Goal: Task Accomplishment & Management: Use online tool/utility

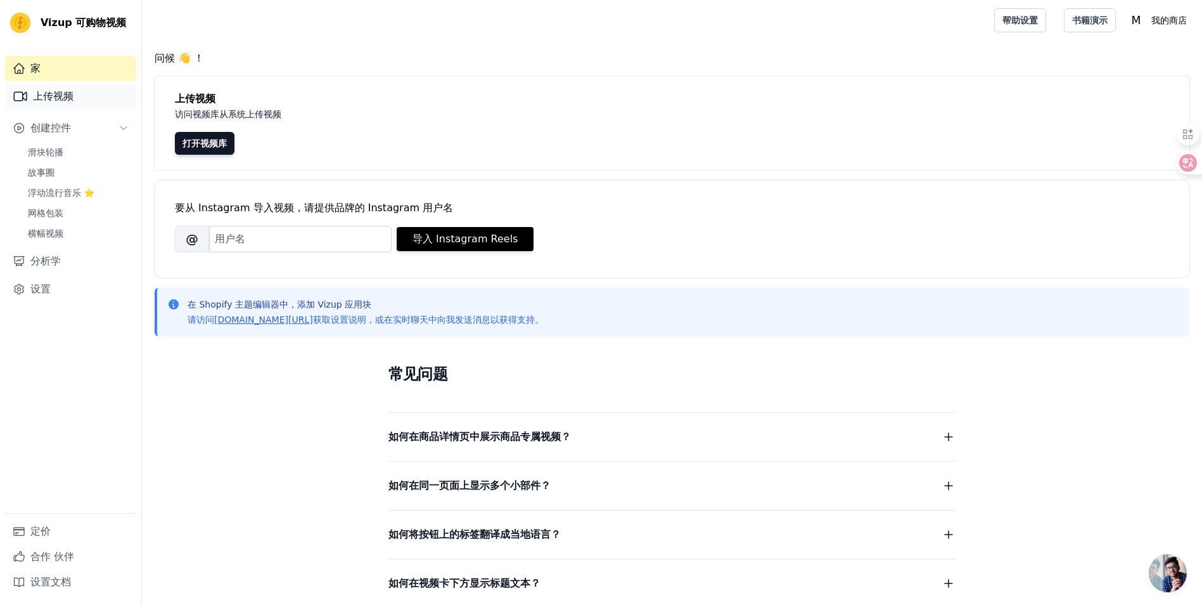
click at [67, 103] on font "上传视频" at bounding box center [53, 96] width 41 height 15
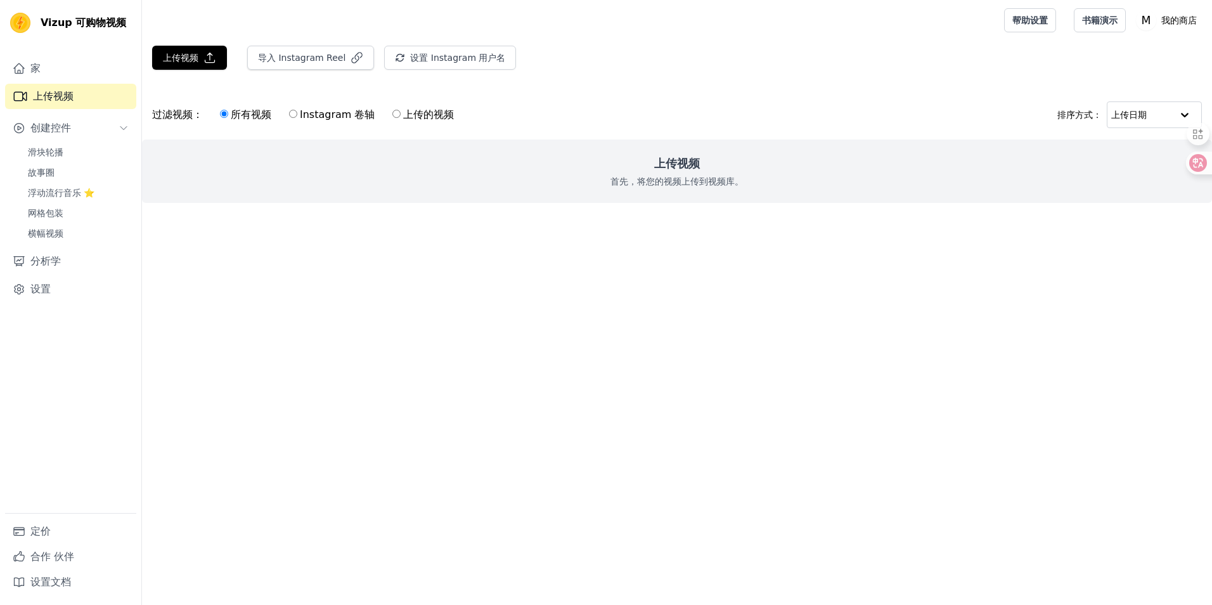
click at [705, 184] on p "首先，将您的视频上传到视频库。" at bounding box center [676, 181] width 133 height 13
click at [208, 56] on icon "button" at bounding box center [209, 57] width 13 height 13
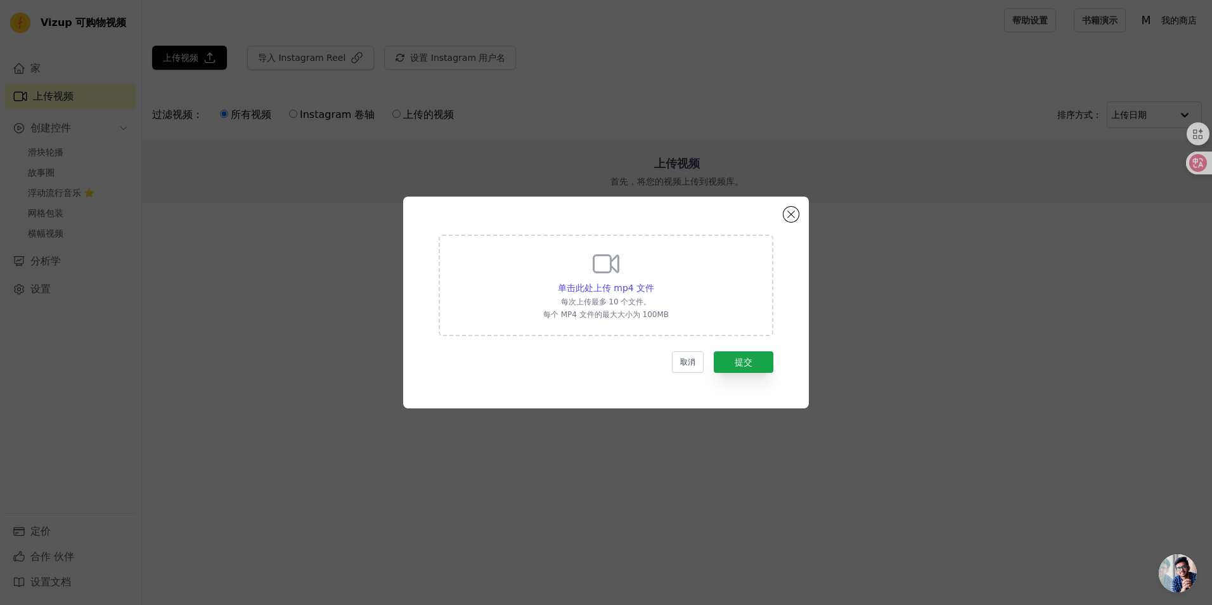
drag, startPoint x: 665, startPoint y: 324, endPoint x: 672, endPoint y: 328, distance: 7.4
click at [665, 326] on div "单击此处上传 mp4 文件 每次上传最多 10 个文件。 每个 MP4 文件的最大大小为 100MB" at bounding box center [606, 284] width 335 height 101
click at [654, 281] on input "单击此处上传 mp4 文件 每次上传最多 10 个文件。 每个 MP4 文件的最大大小为 100MB" at bounding box center [653, 281] width 1 height 1
type input "C:\fakepath\2.mp4"
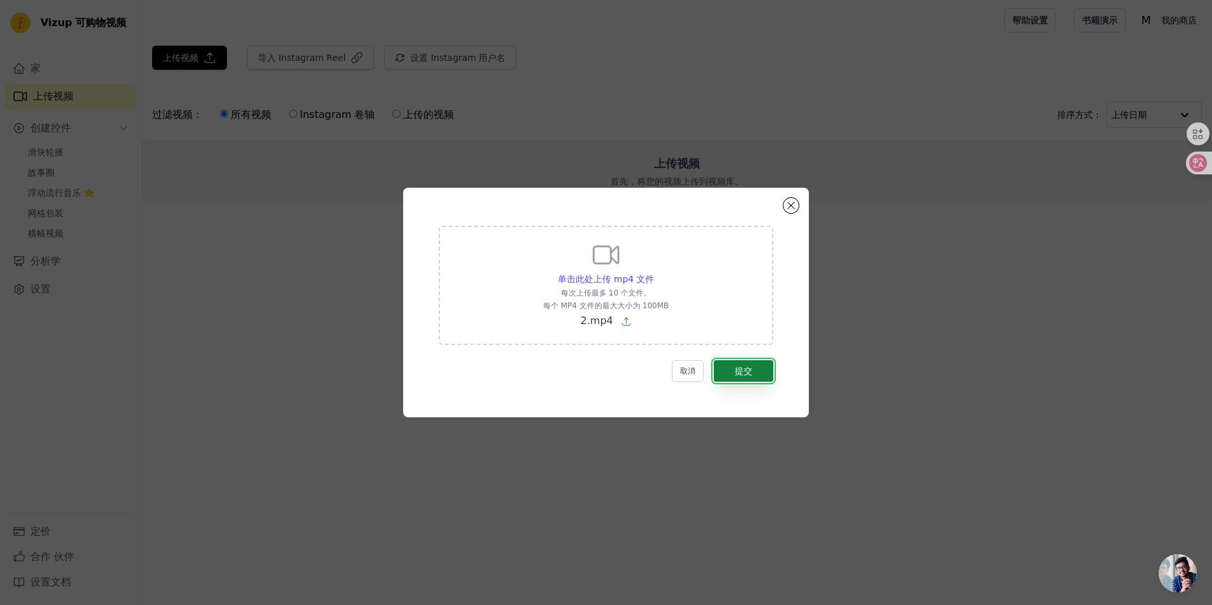
click at [754, 371] on button "提交" at bounding box center [744, 371] width 60 height 22
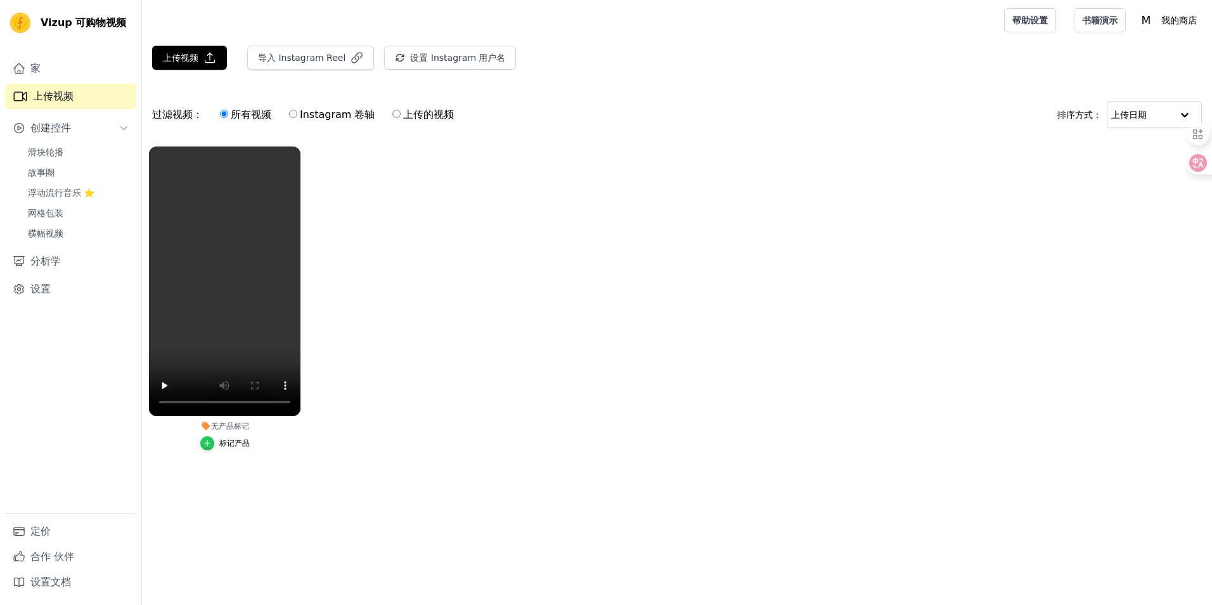
click at [210, 446] on icon "button" at bounding box center [207, 443] width 9 height 9
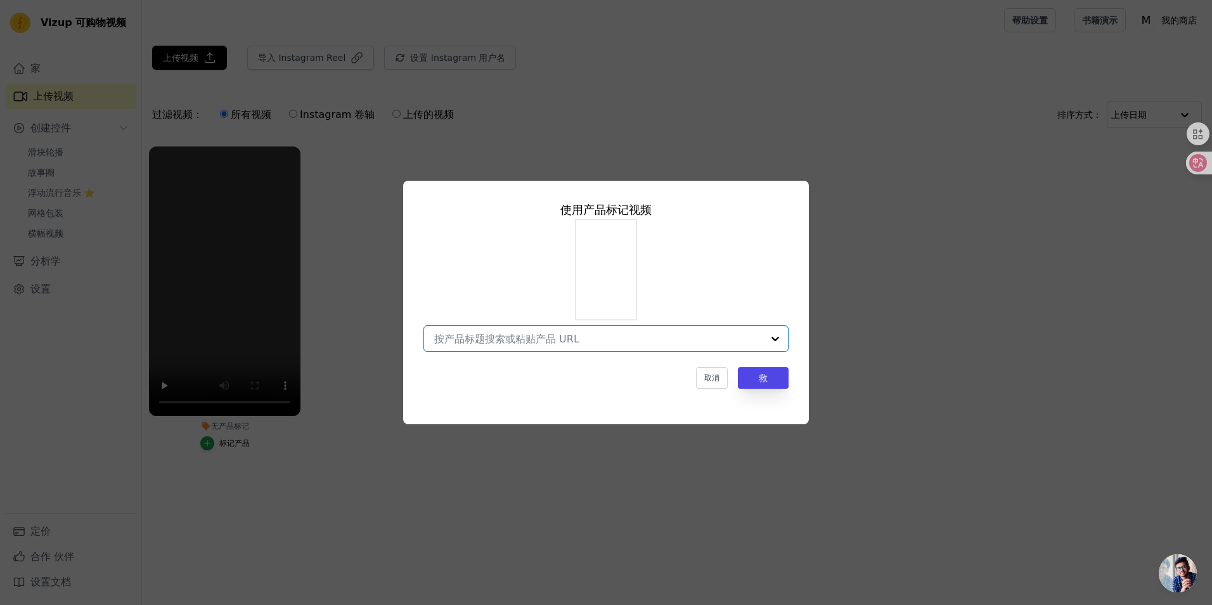
click at [593, 340] on input "无产品标记 使用产品标记视频 Option undefined, selected. Select is focused, type to refine li…" at bounding box center [598, 339] width 328 height 12
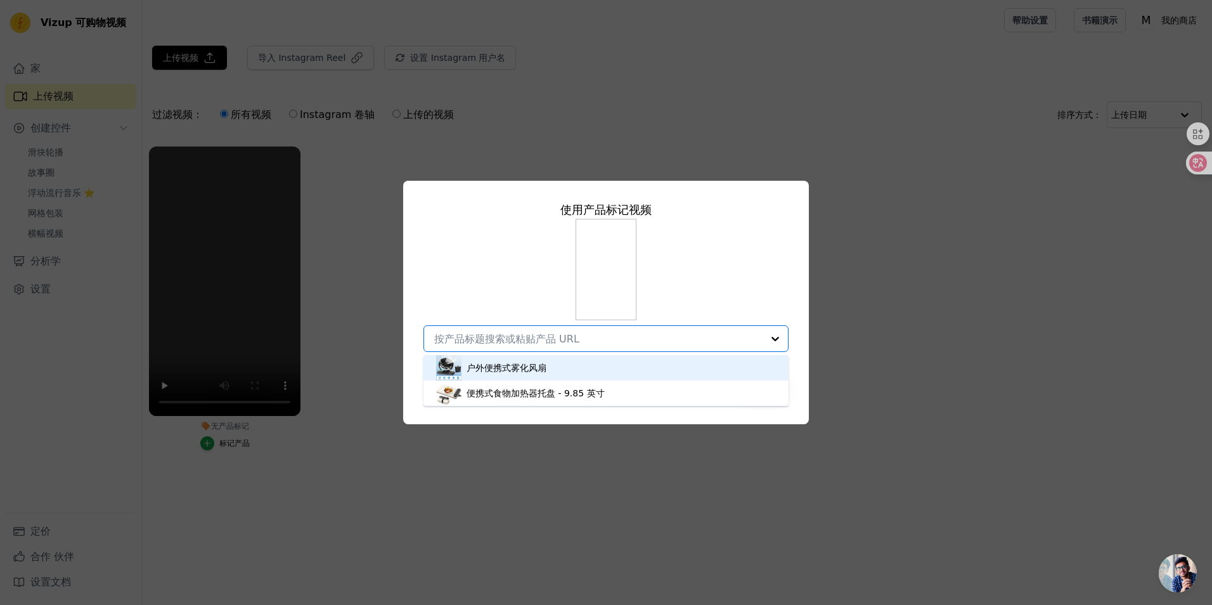
click at [565, 371] on div "户外便携式雾化风扇" at bounding box center [606, 367] width 340 height 25
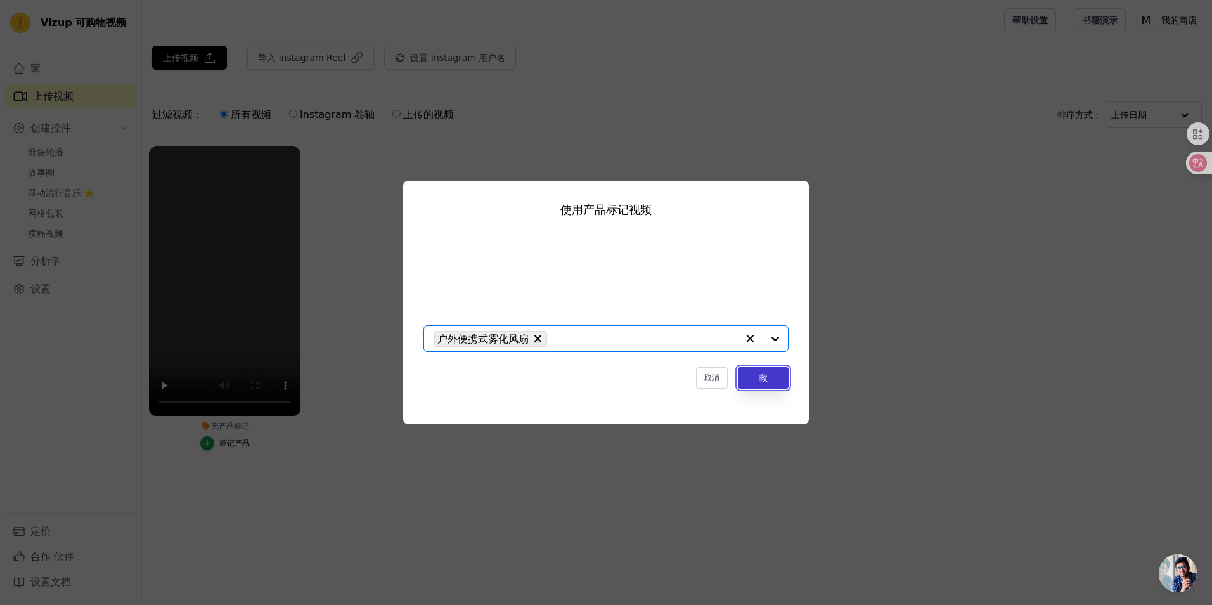
click at [767, 375] on button "救" at bounding box center [763, 378] width 51 height 22
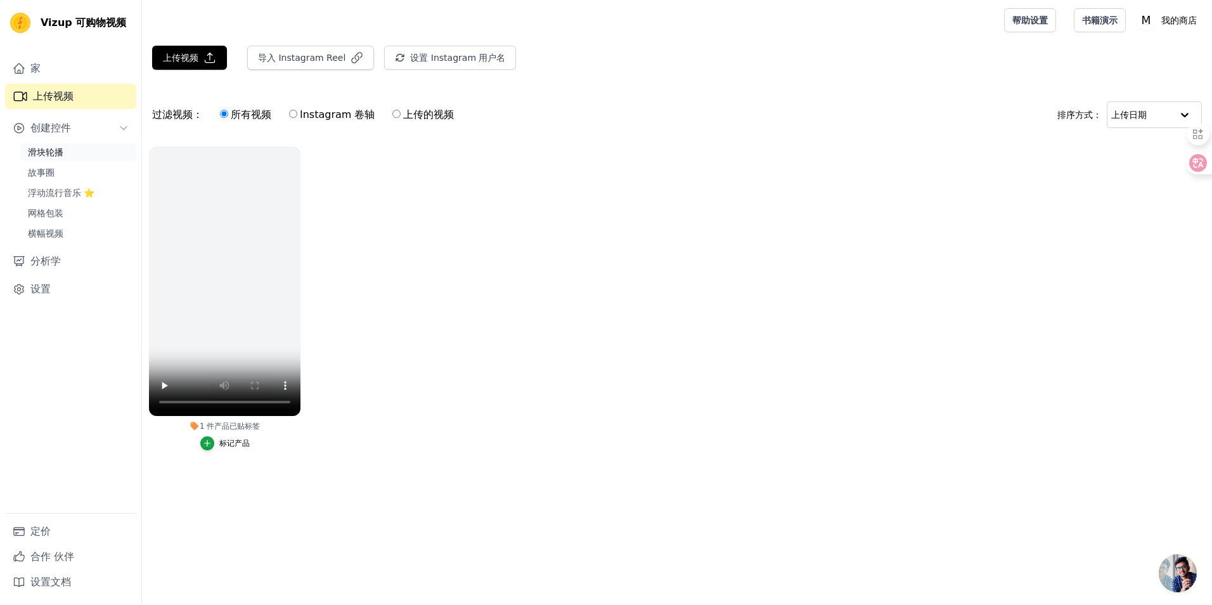
click at [53, 151] on span "滑块轮播" at bounding box center [45, 152] width 35 height 13
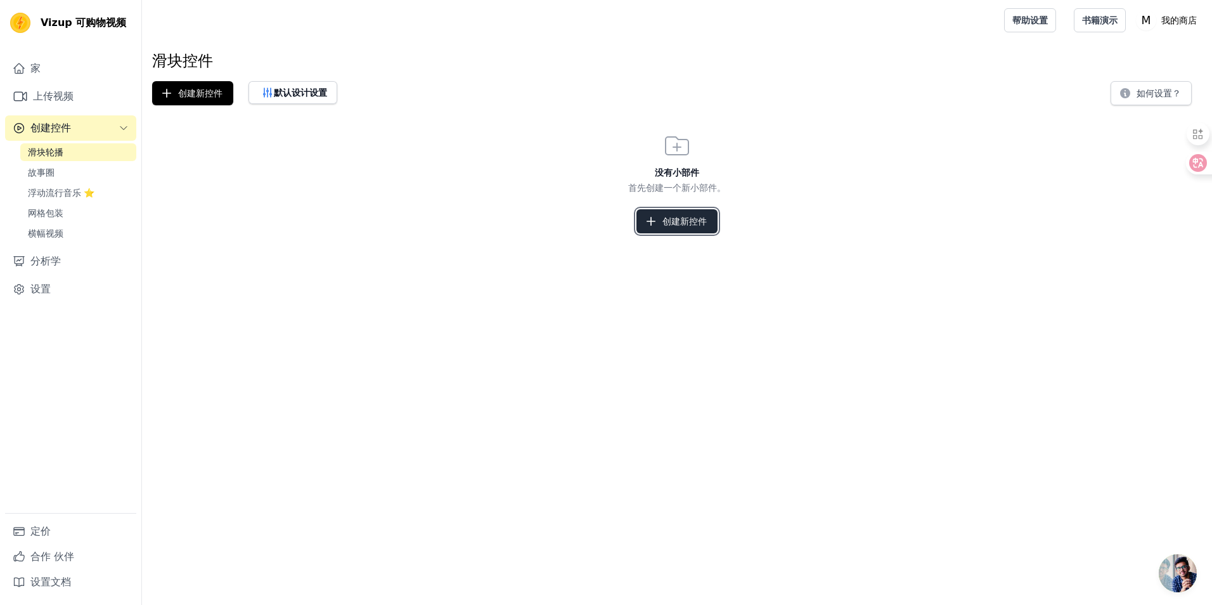
click at [654, 226] on icon "button" at bounding box center [651, 221] width 13 height 13
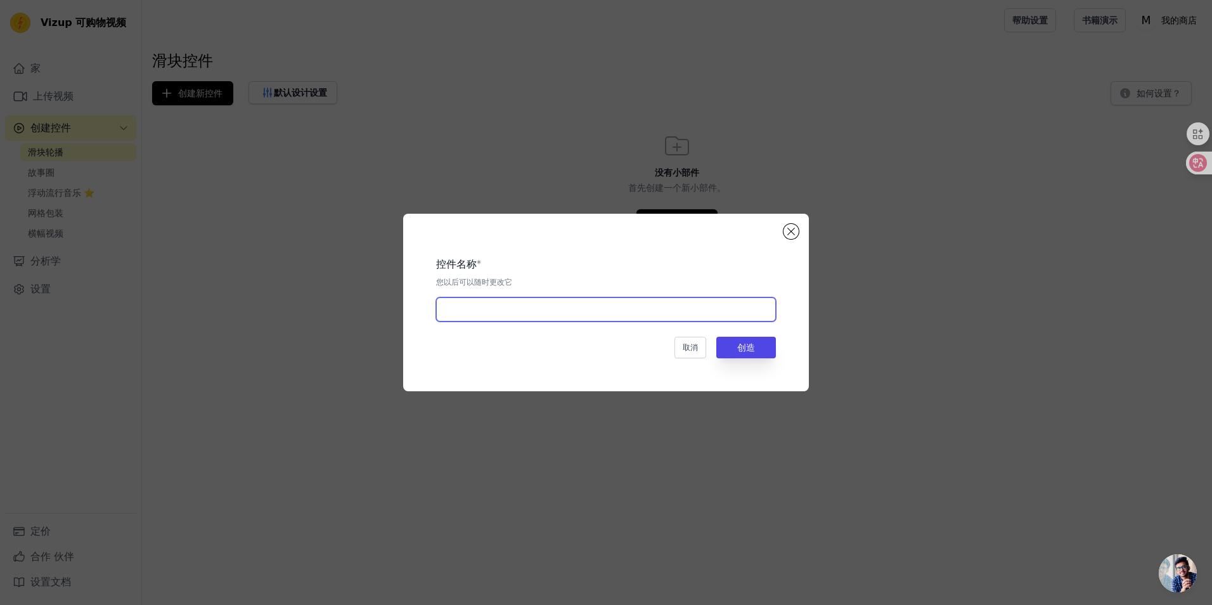
click at [624, 313] on input "text" at bounding box center [606, 309] width 340 height 24
click at [601, 313] on input "text" at bounding box center [606, 309] width 340 height 24
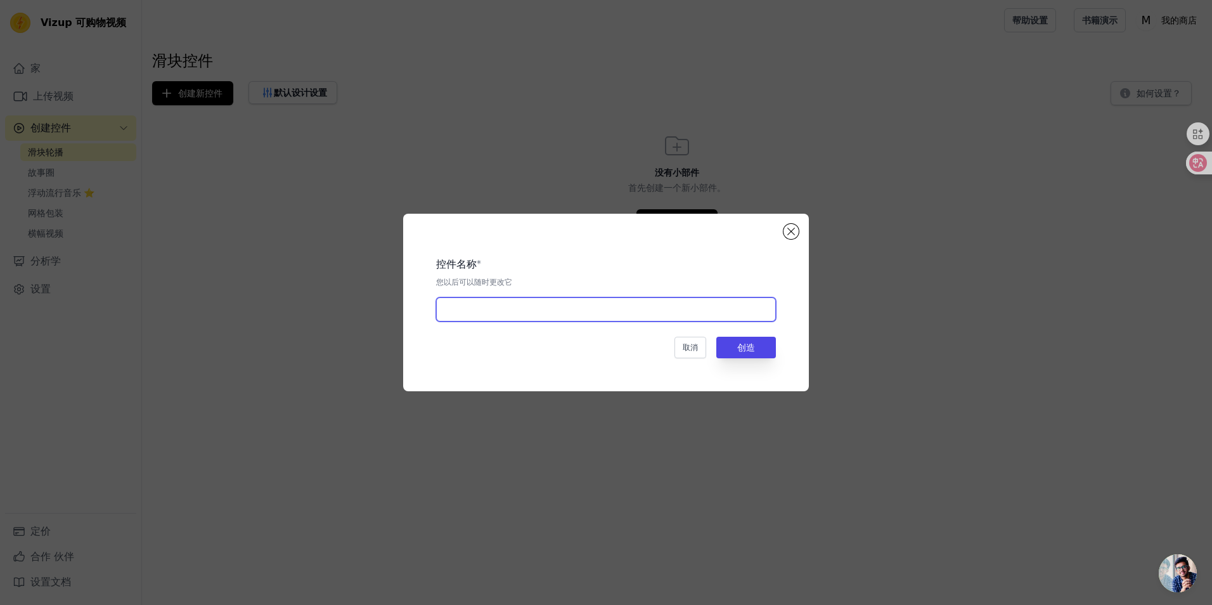
type input "s"
click at [539, 311] on input "text" at bounding box center [606, 309] width 340 height 24
paste input "video"
type input "video"
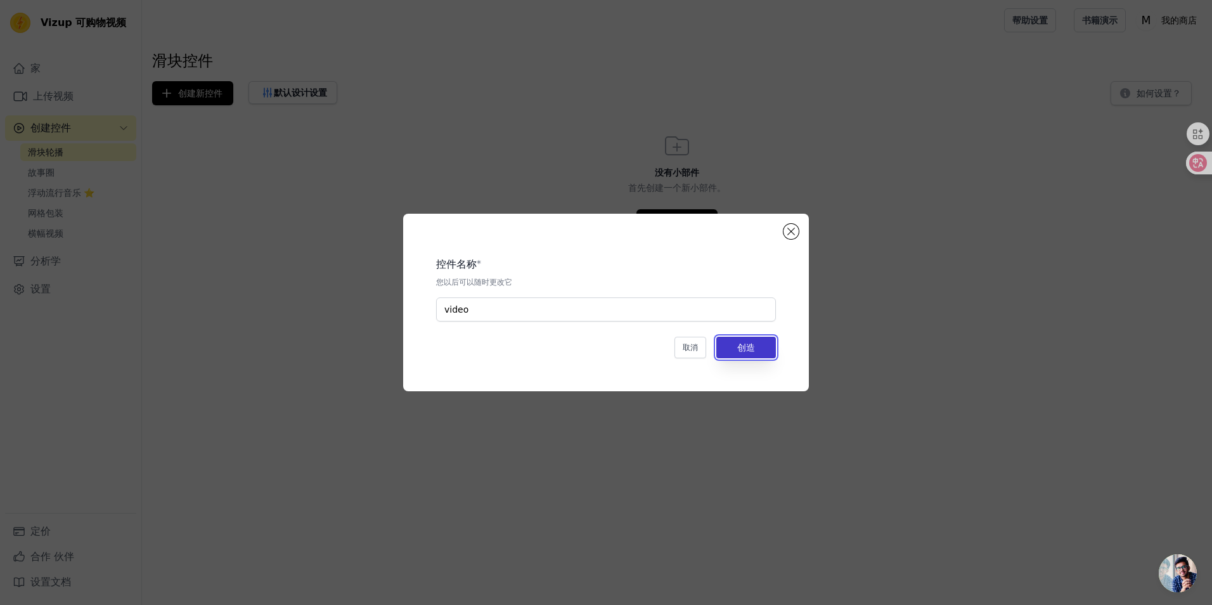
click at [743, 349] on button "创造" at bounding box center [746, 348] width 60 height 22
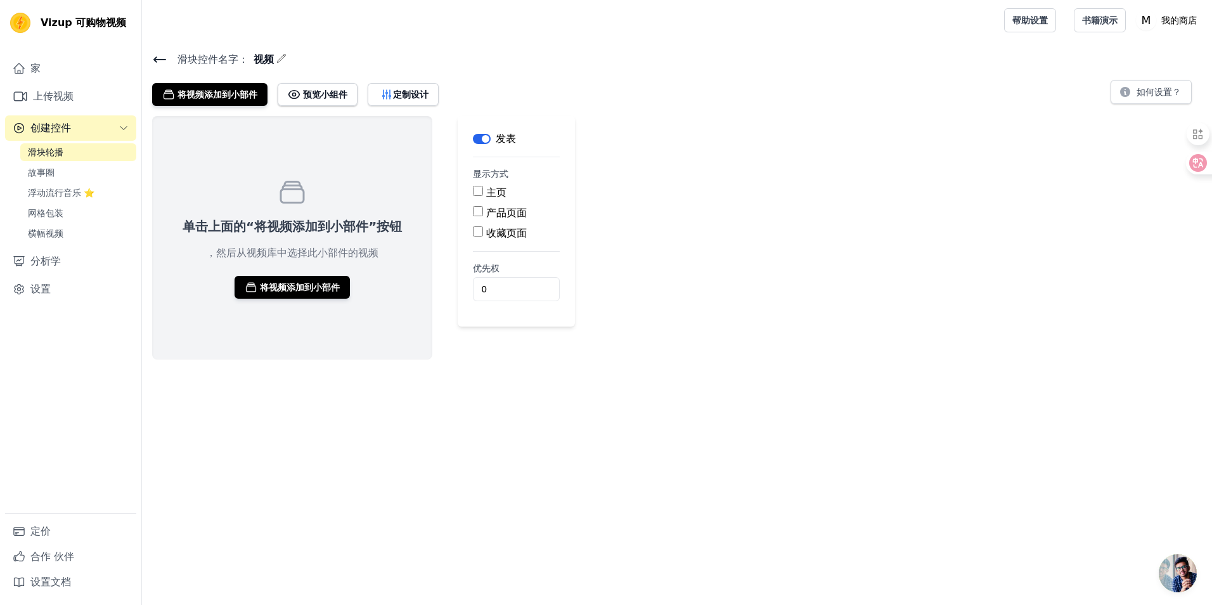
click at [493, 188] on label "主页" at bounding box center [496, 192] width 20 height 12
click at [483, 188] on input "主页" at bounding box center [478, 191] width 10 height 10
checkbox input "true"
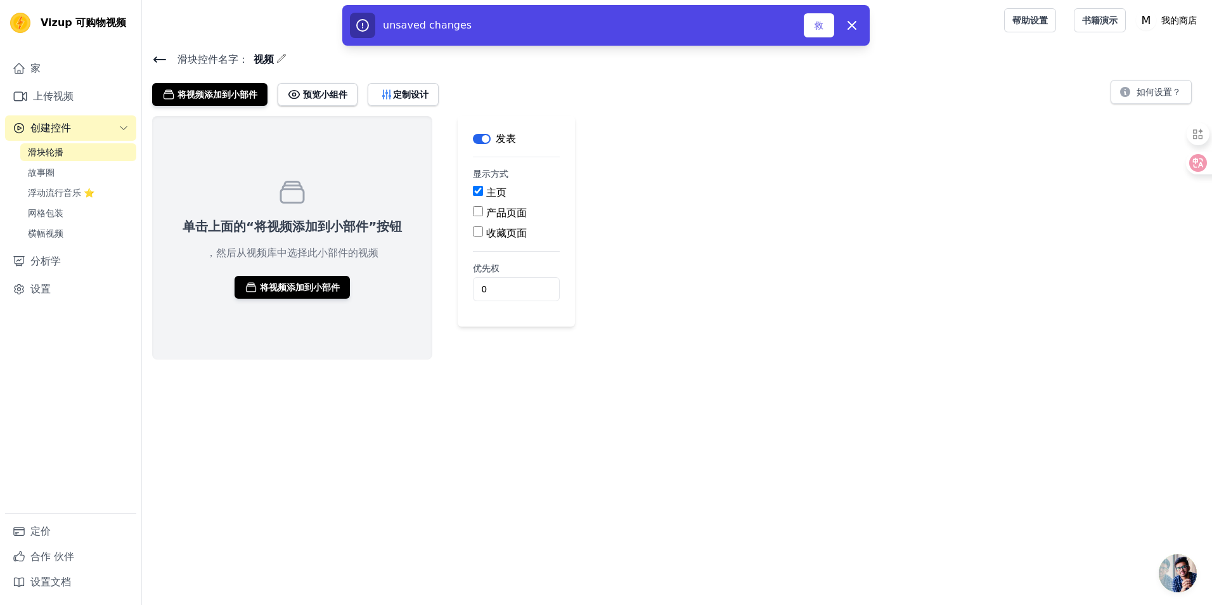
click at [501, 216] on label "产品页面" at bounding box center [506, 213] width 41 height 12
click at [483, 216] on input "产品页面" at bounding box center [478, 211] width 10 height 10
checkbox input "true"
click at [514, 250] on label "特定产品页面" at bounding box center [526, 248] width 61 height 12
click at [493, 250] on input "特定产品页面" at bounding box center [488, 246] width 10 height 10
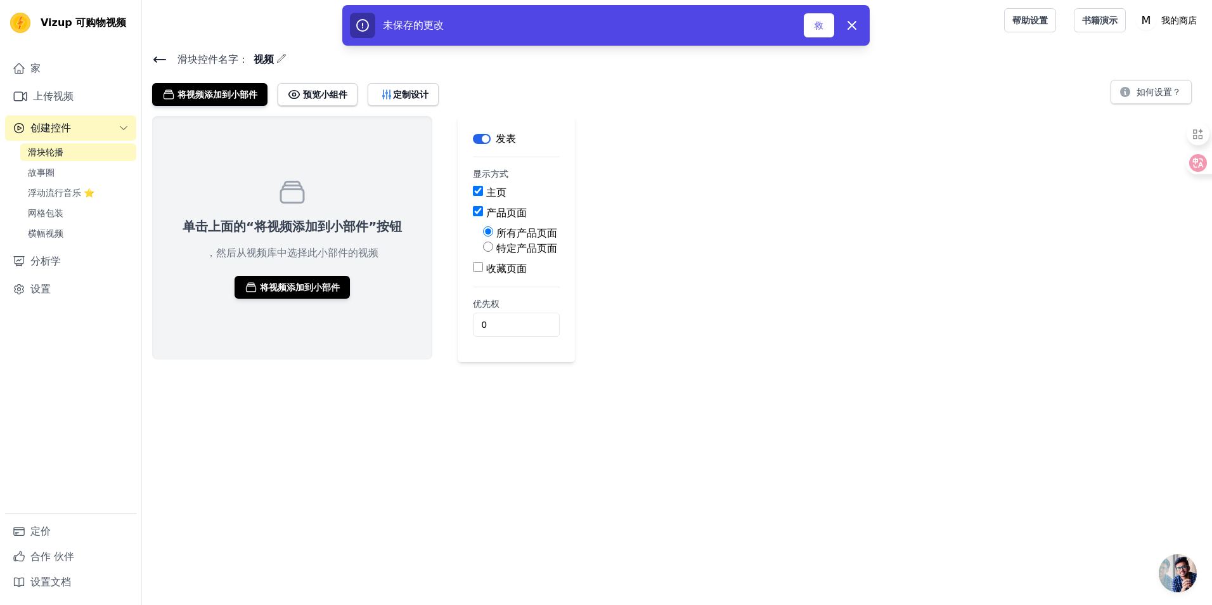
radio input "true"
click at [523, 273] on button "选择产品" at bounding box center [509, 277] width 52 height 22
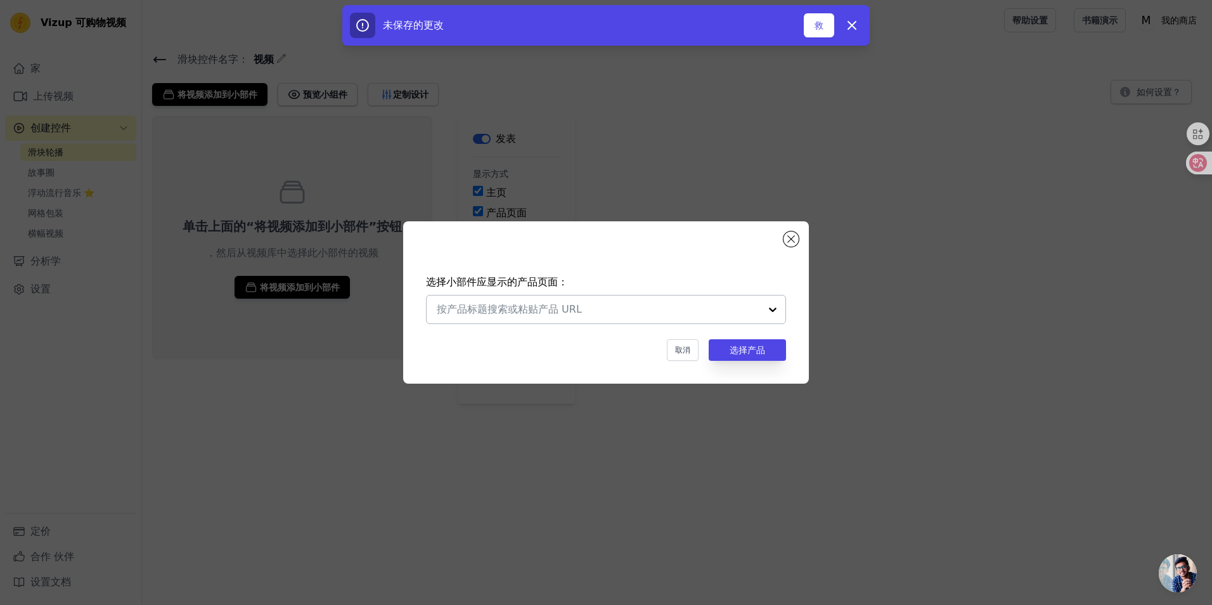
click at [583, 310] on input "text" at bounding box center [598, 309] width 323 height 15
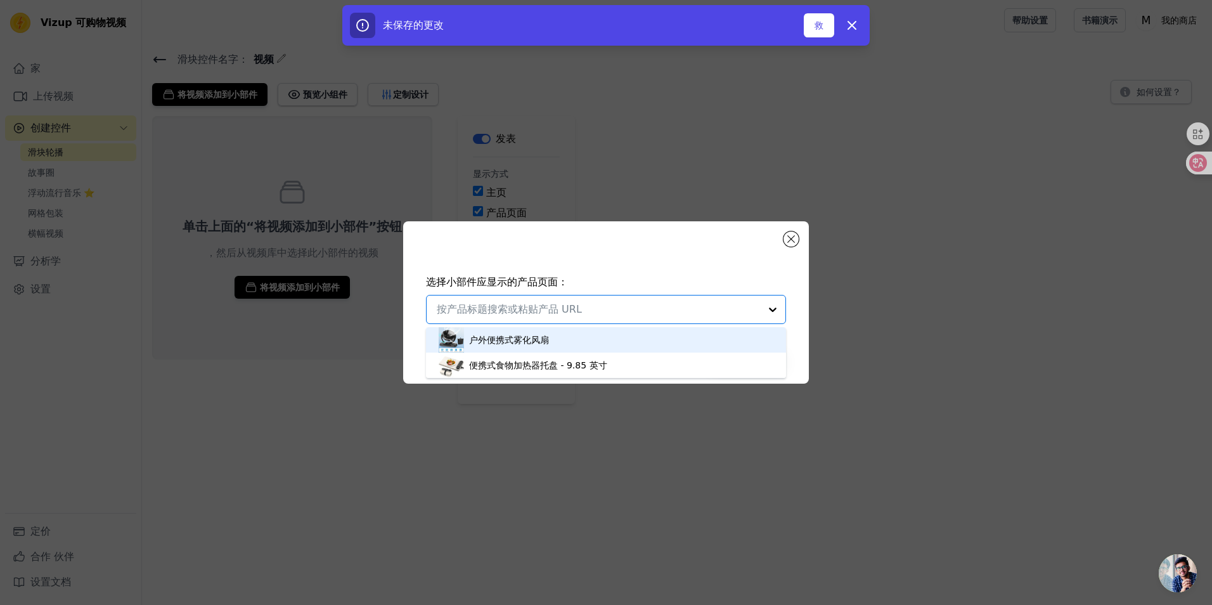
click at [573, 335] on div "户外便携式雾化风扇" at bounding box center [606, 339] width 335 height 25
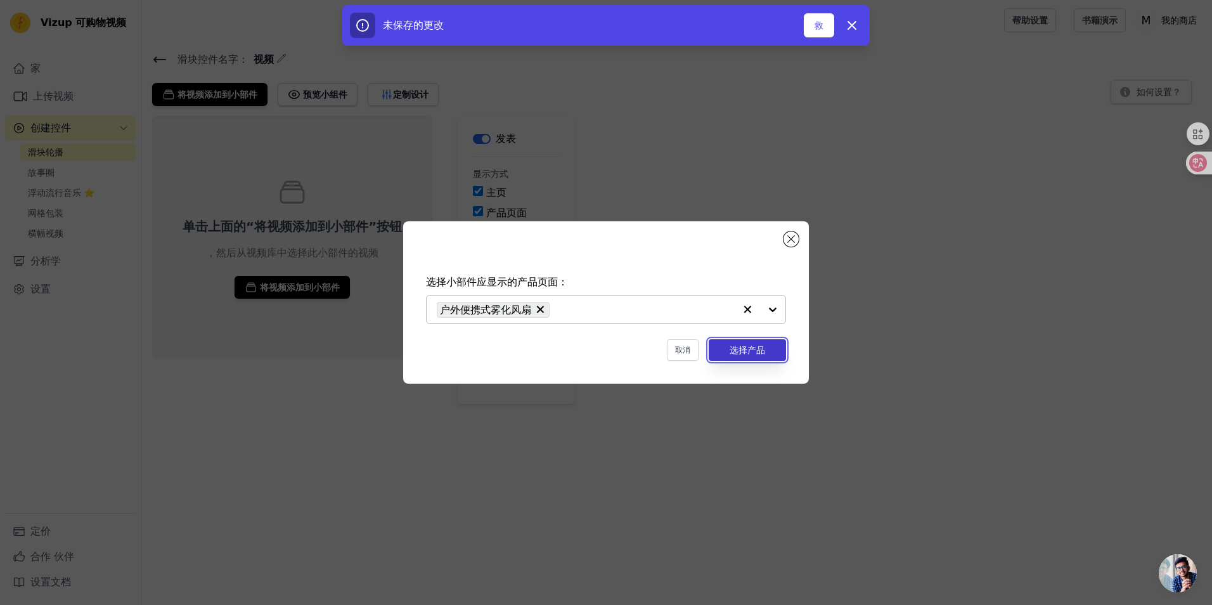
click at [751, 354] on button "选择产品" at bounding box center [747, 350] width 77 height 22
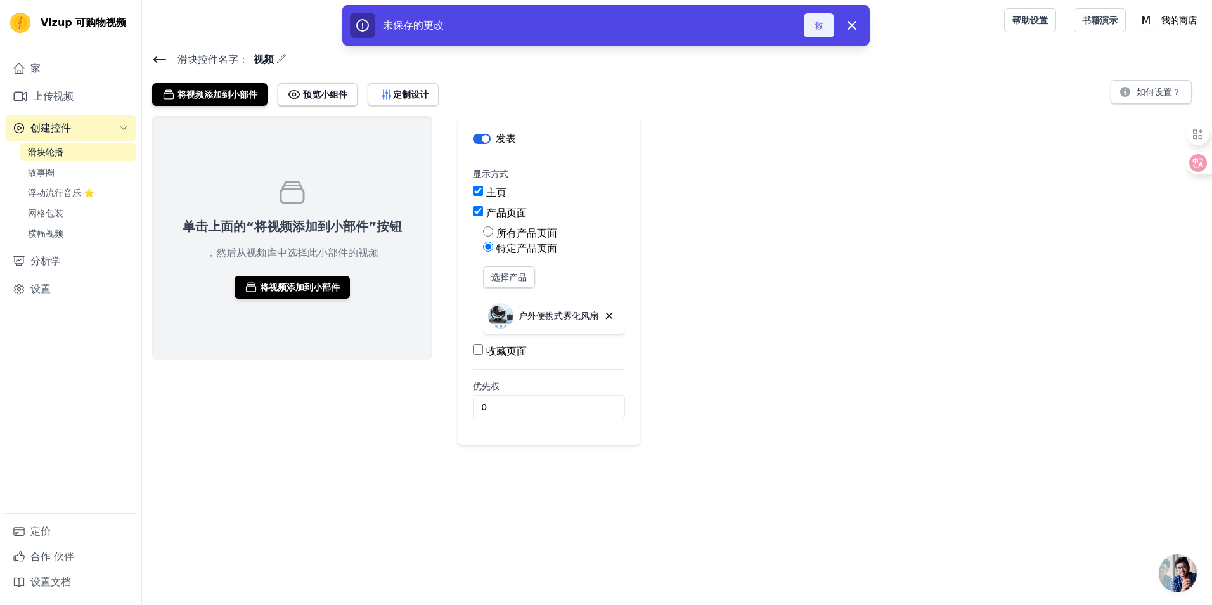
click at [826, 32] on button "救" at bounding box center [819, 25] width 30 height 24
